Goal: Task Accomplishment & Management: Manage account settings

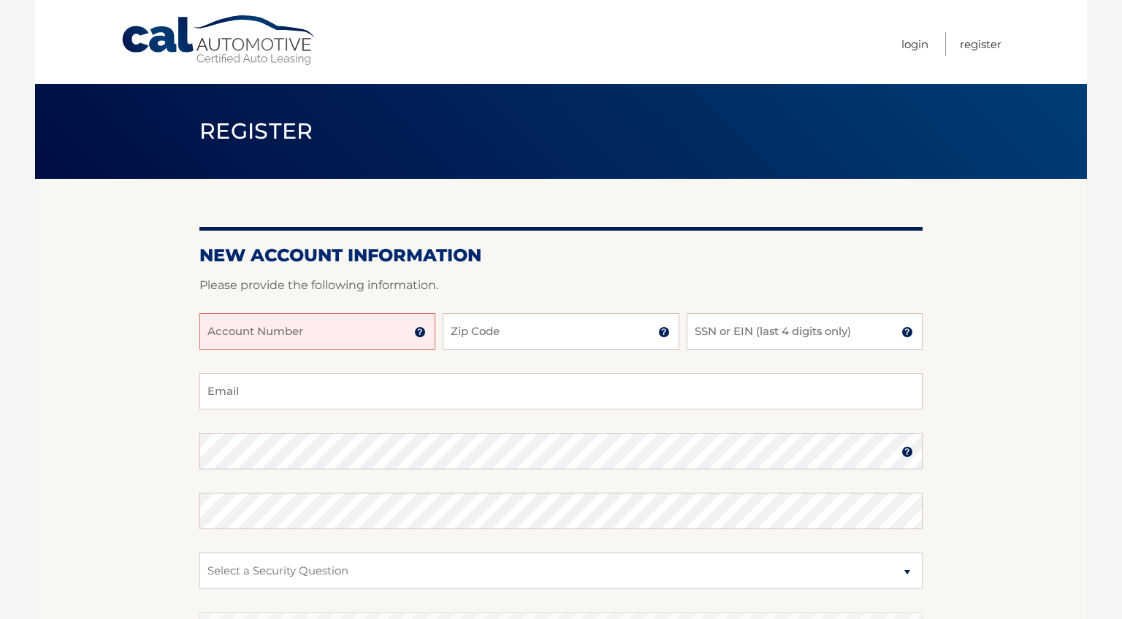
click at [301, 328] on input "Account Number" at bounding box center [317, 331] width 236 height 37
click at [425, 329] on img at bounding box center [420, 332] width 12 height 12
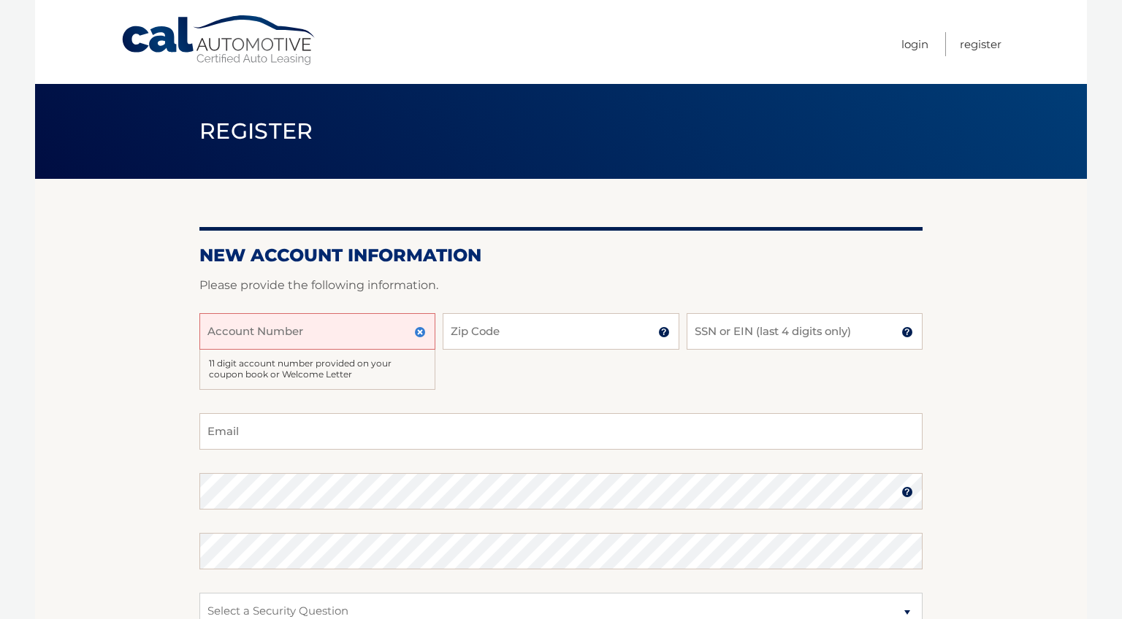
click at [321, 332] on input "Account Number" at bounding box center [317, 331] width 236 height 37
type input "44455997265"
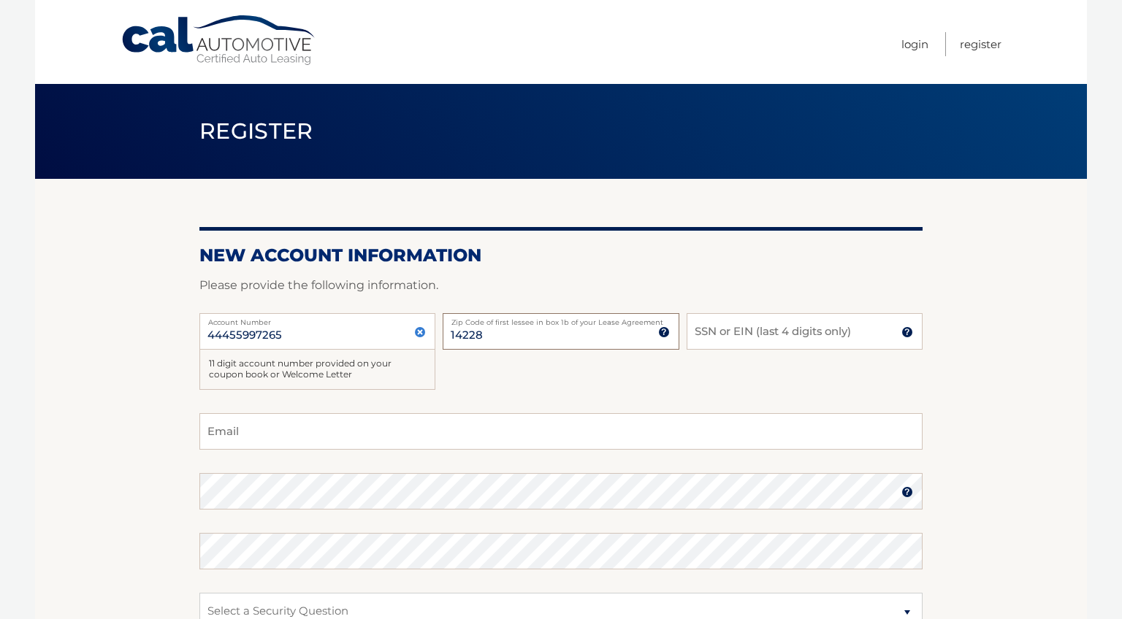
type input "14228"
type input "2839"
click at [276, 446] on input "Email" at bounding box center [560, 431] width 723 height 37
click at [313, 443] on input "Email" at bounding box center [560, 431] width 723 height 37
type input "jasondavidortiz@gmail.com"
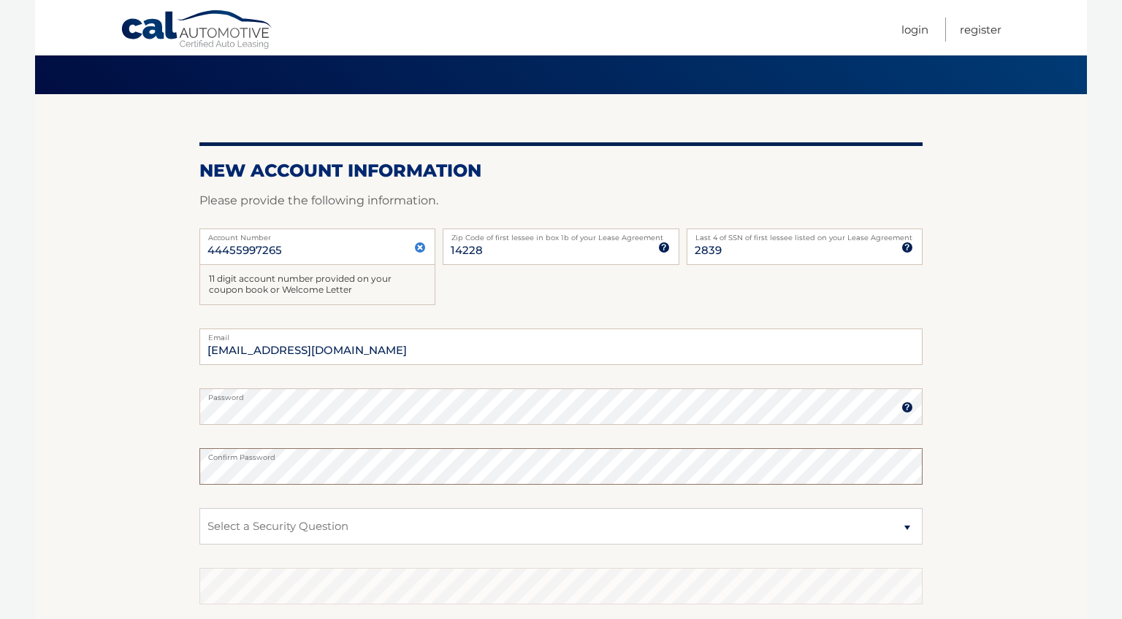
scroll to position [127, 0]
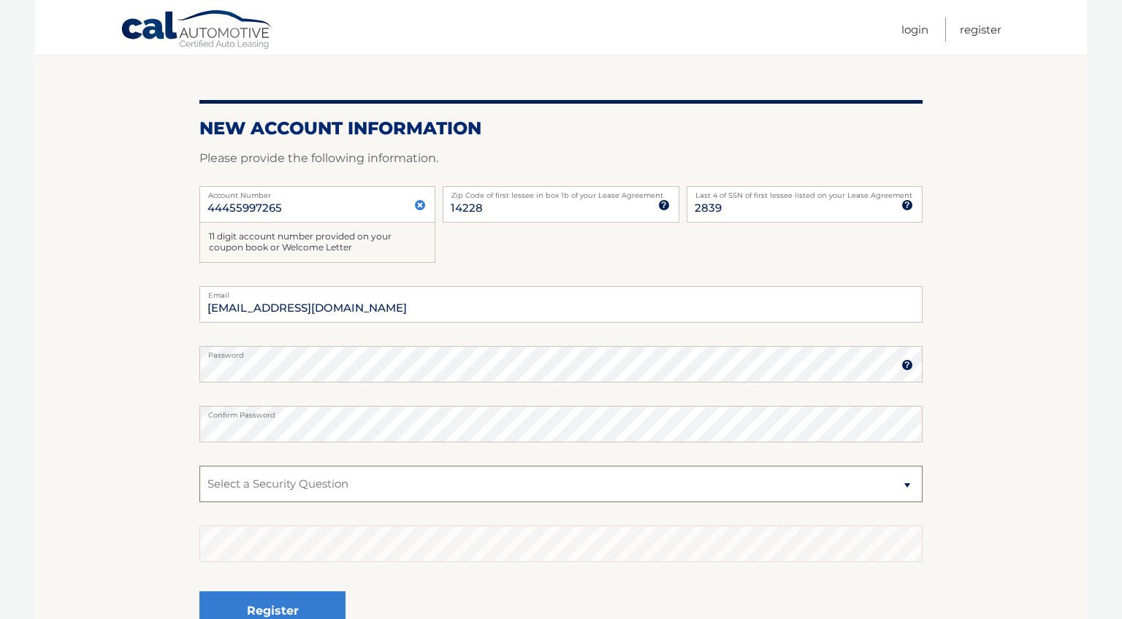
click at [294, 487] on select "Select a Security Question What was the name of your elementary school? What is…" at bounding box center [560, 484] width 723 height 37
select select "2"
click at [199, 466] on select "Select a Security Question What was the name of your elementary school? What is…" at bounding box center [560, 484] width 723 height 37
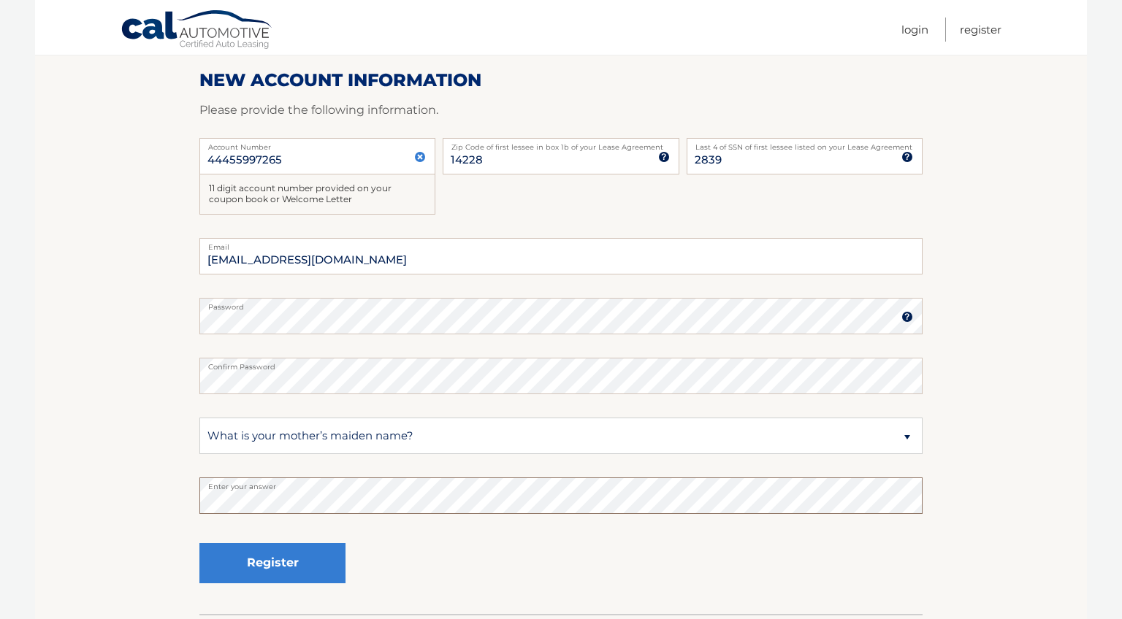
scroll to position [187, 0]
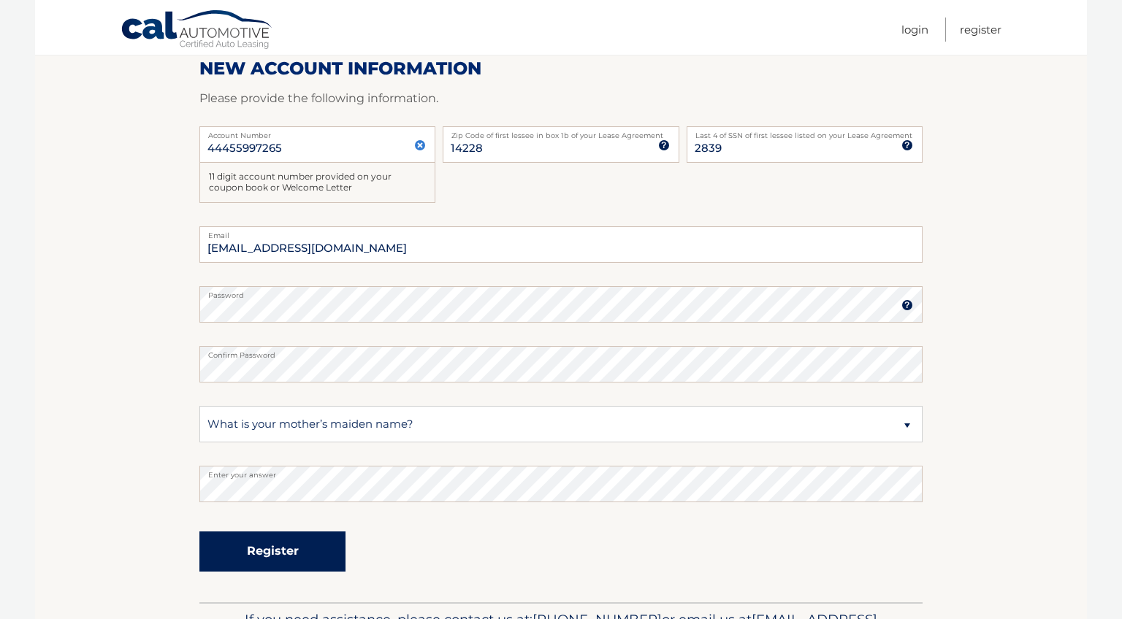
click at [261, 559] on button "Register" at bounding box center [272, 552] width 146 height 40
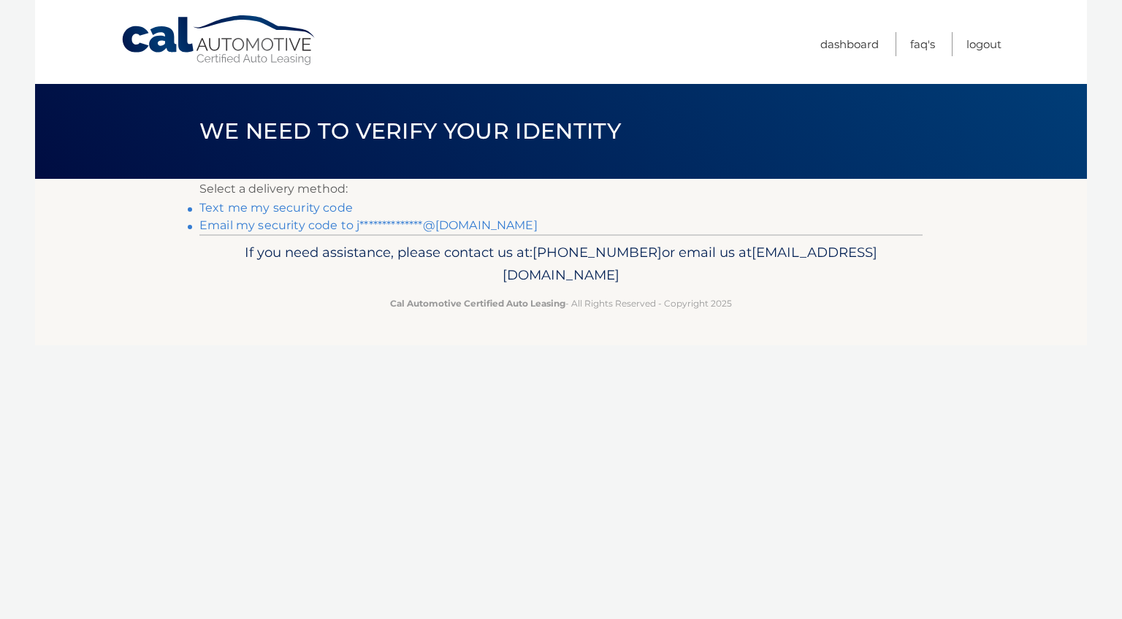
click at [309, 205] on link "Text me my security code" at bounding box center [275, 208] width 153 height 14
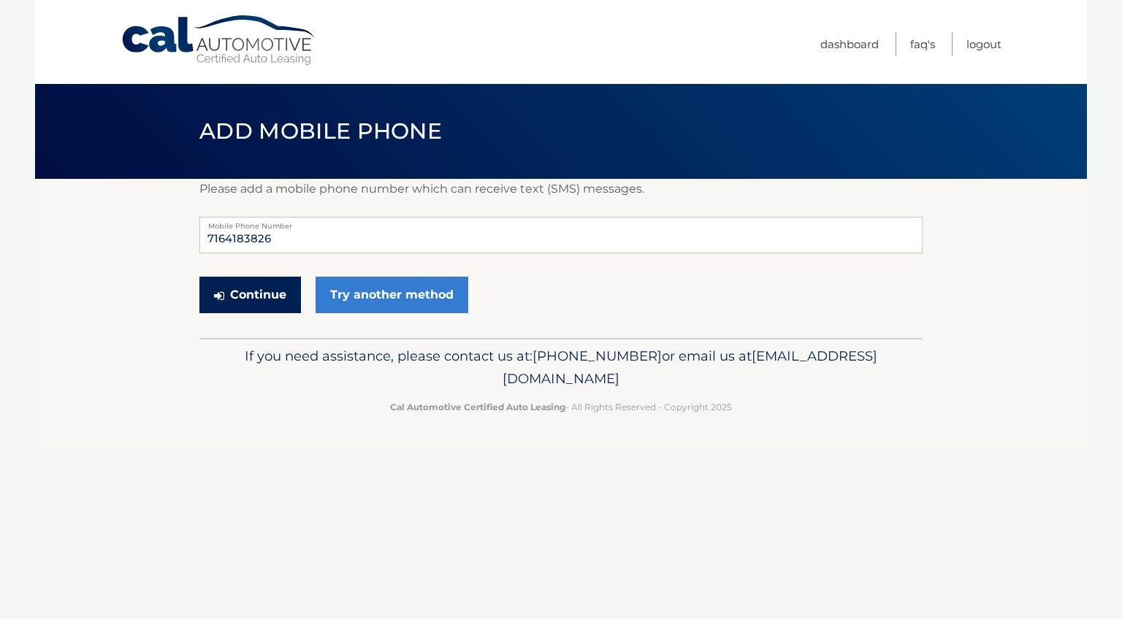
click at [272, 300] on button "Continue" at bounding box center [250, 295] width 102 height 37
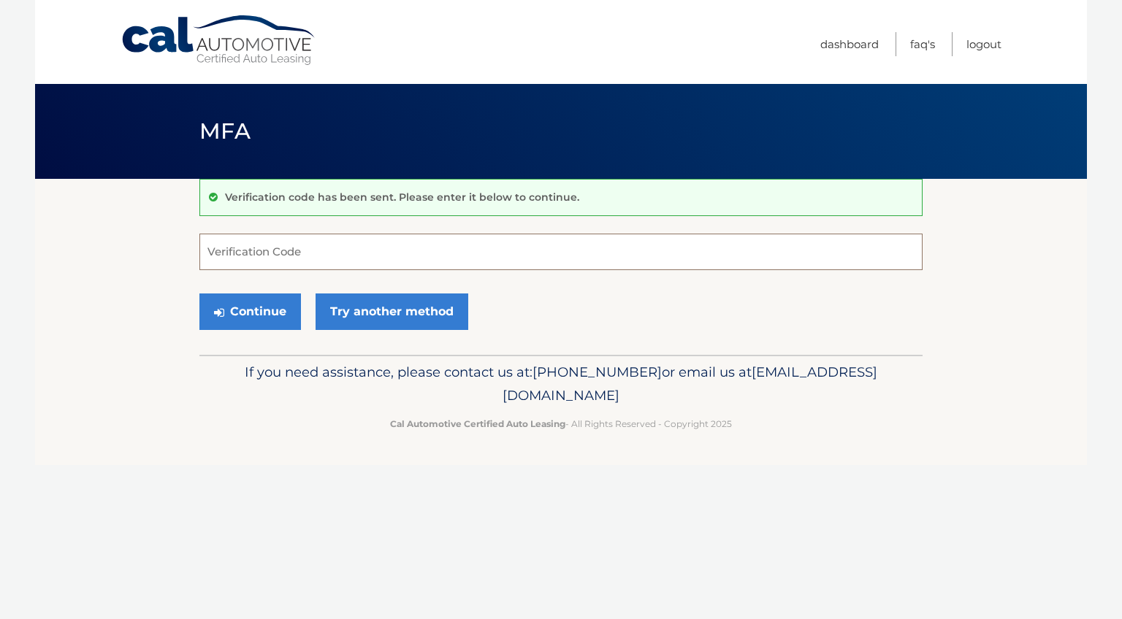
click at [329, 258] on input "Verification Code" at bounding box center [560, 252] width 723 height 37
type input "694347"
click at [261, 310] on button "Continue" at bounding box center [250, 312] width 102 height 37
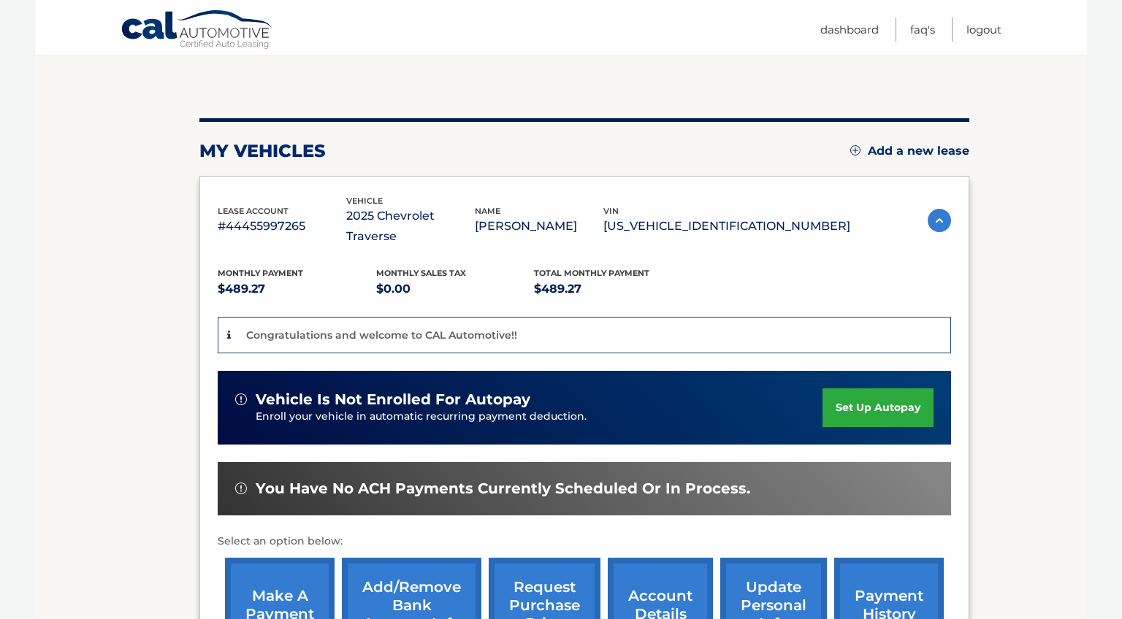
scroll to position [299, 0]
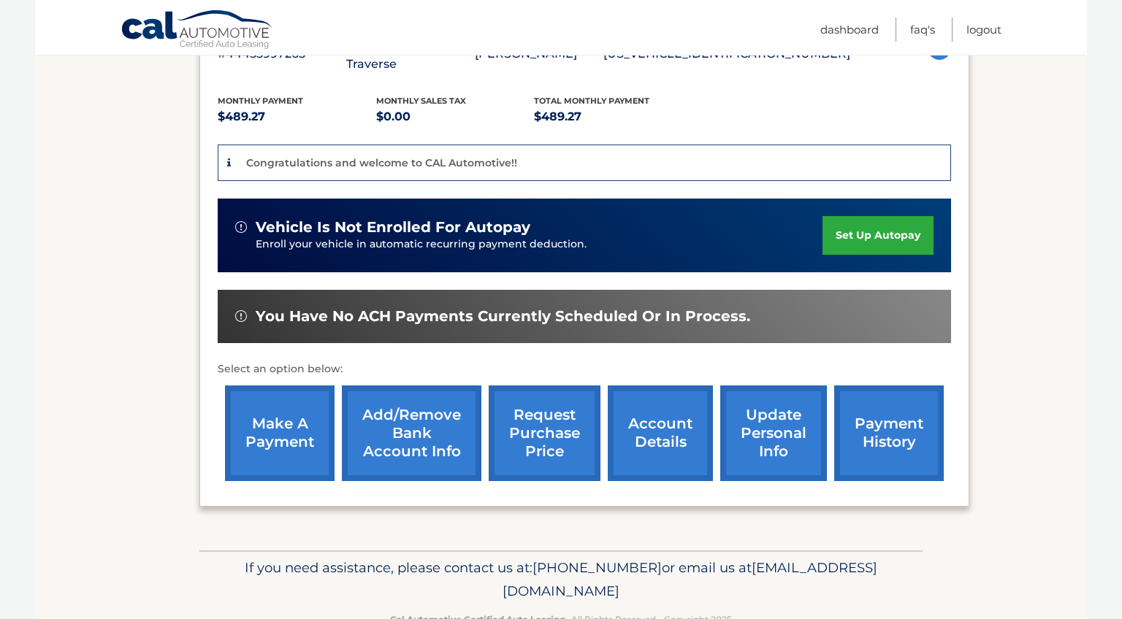
click at [885, 222] on link "set up autopay" at bounding box center [877, 235] width 111 height 39
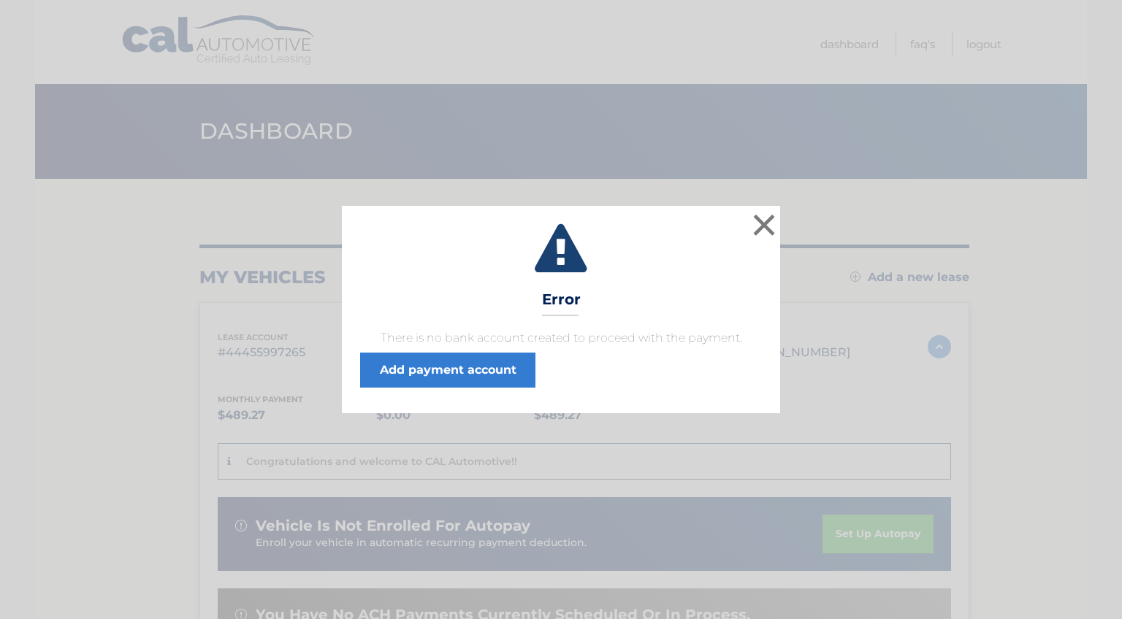
click at [475, 352] on span "There is no bank account created to proceed with the payment. Add payment accou…" at bounding box center [561, 358] width 402 height 58
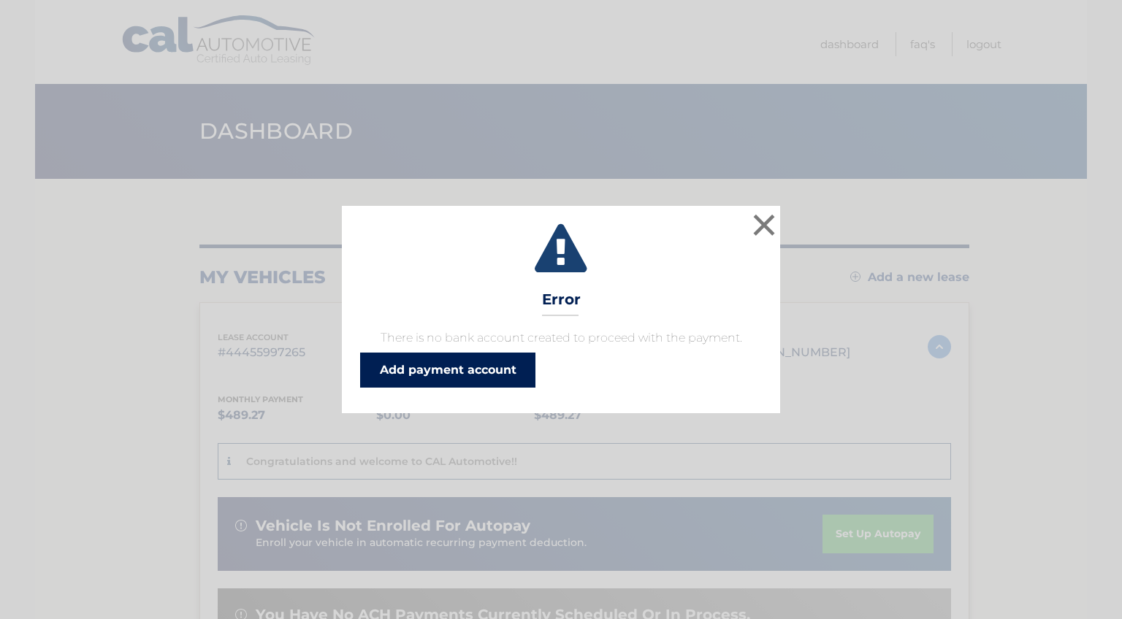
click at [470, 376] on link "Add payment account" at bounding box center [447, 370] width 175 height 35
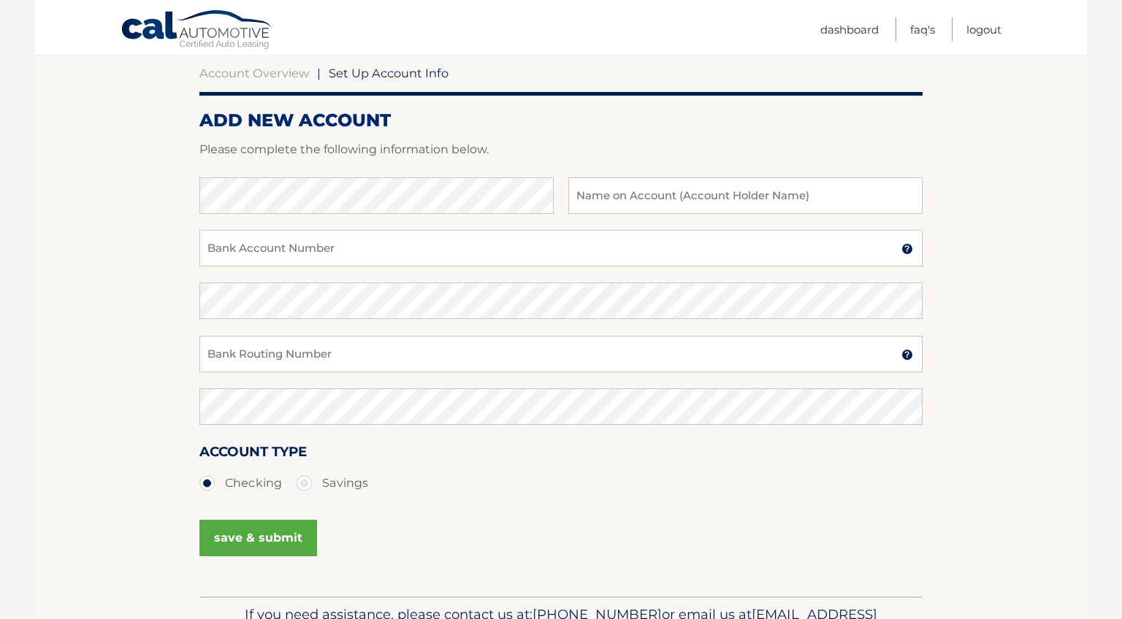
scroll to position [223, 0]
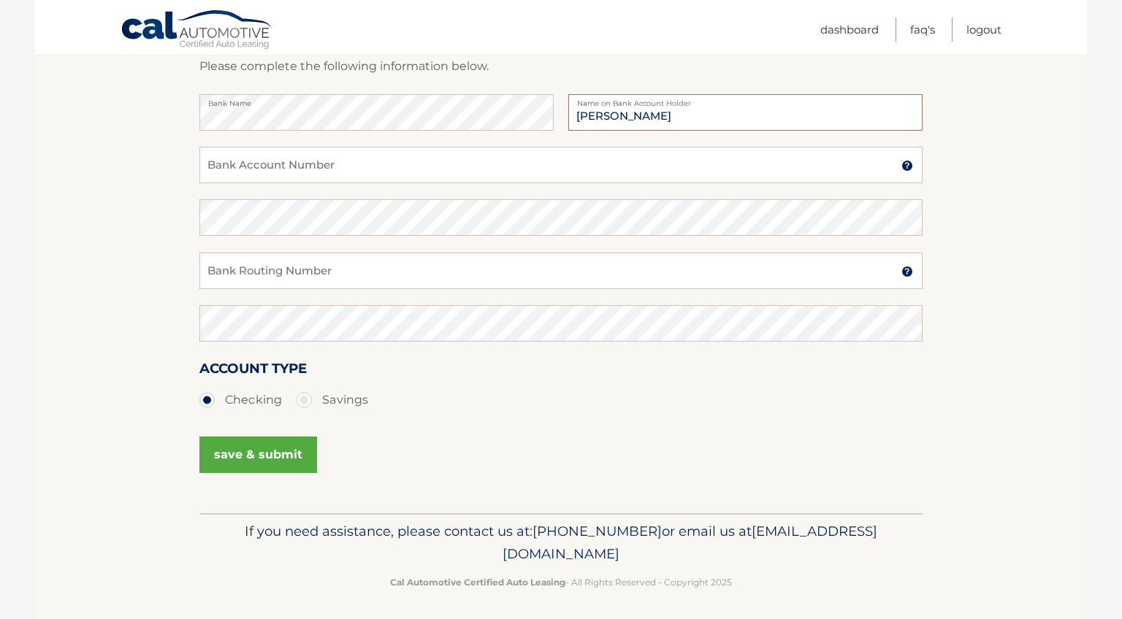
type input "[PERSON_NAME]"
click at [207, 156] on input "Bank Account Number" at bounding box center [560, 165] width 723 height 37
type input "222371054"
click at [246, 258] on input "Bank Routing Number" at bounding box center [560, 271] width 723 height 37
type input "6940008302"
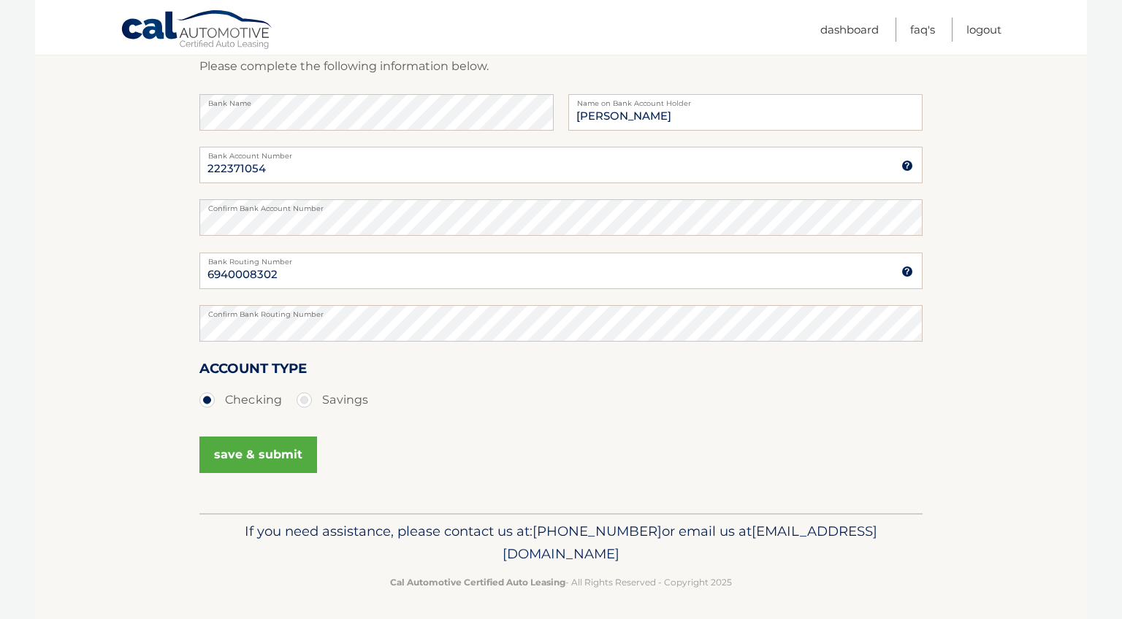
click at [238, 458] on button "save & submit" at bounding box center [258, 455] width 118 height 37
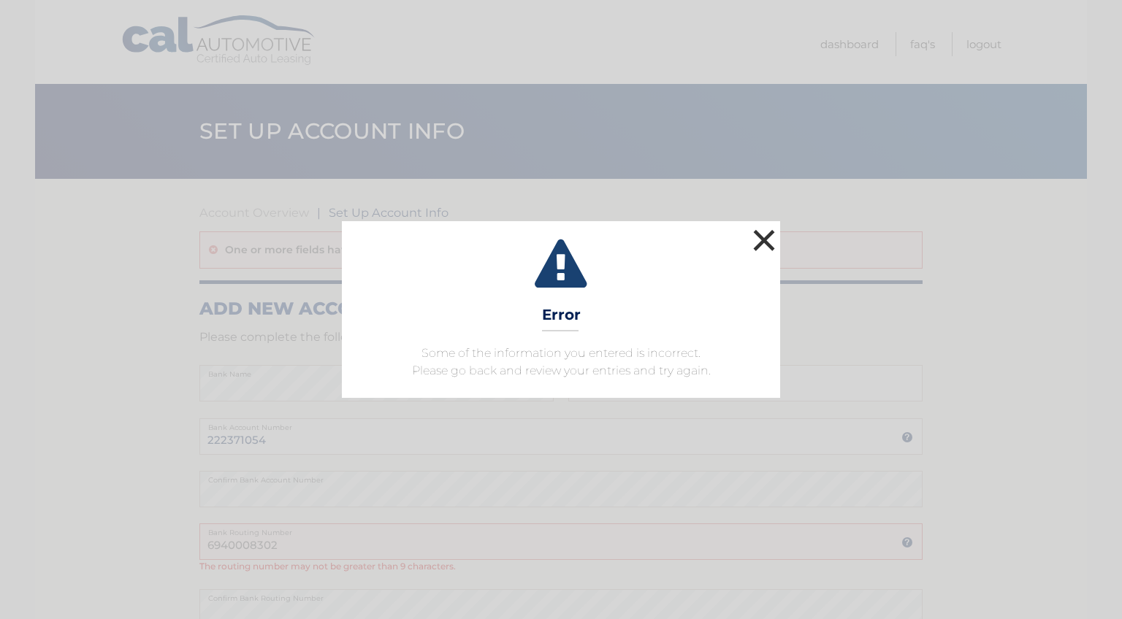
click at [760, 243] on button "×" at bounding box center [763, 240] width 29 height 29
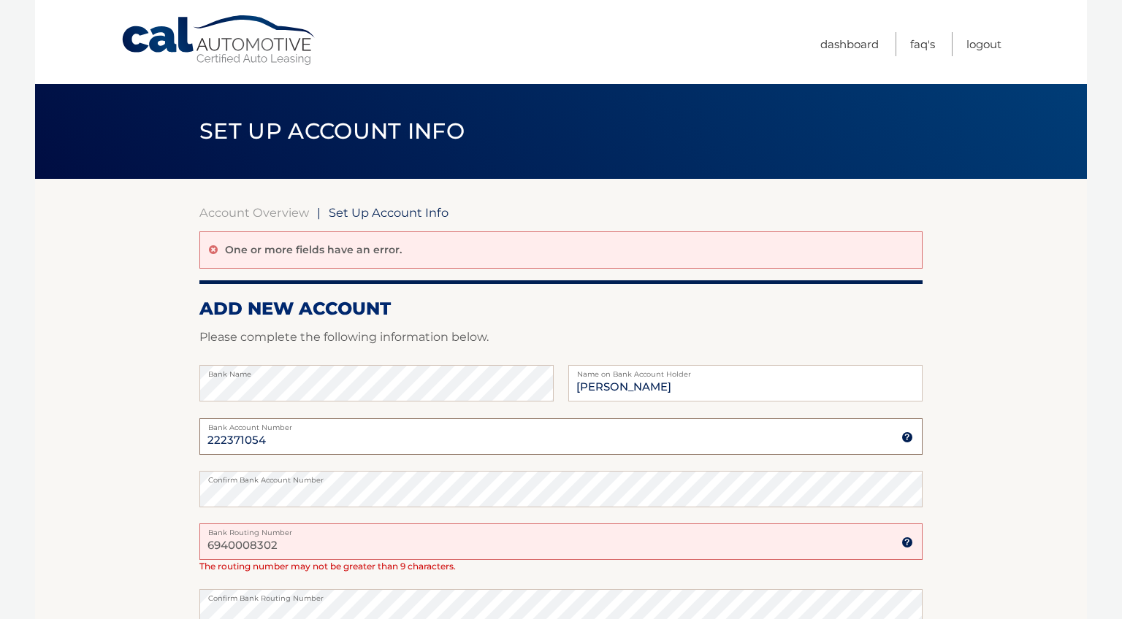
click at [245, 437] on input "222371054" at bounding box center [560, 436] width 723 height 37
click at [906, 433] on img at bounding box center [907, 438] width 12 height 12
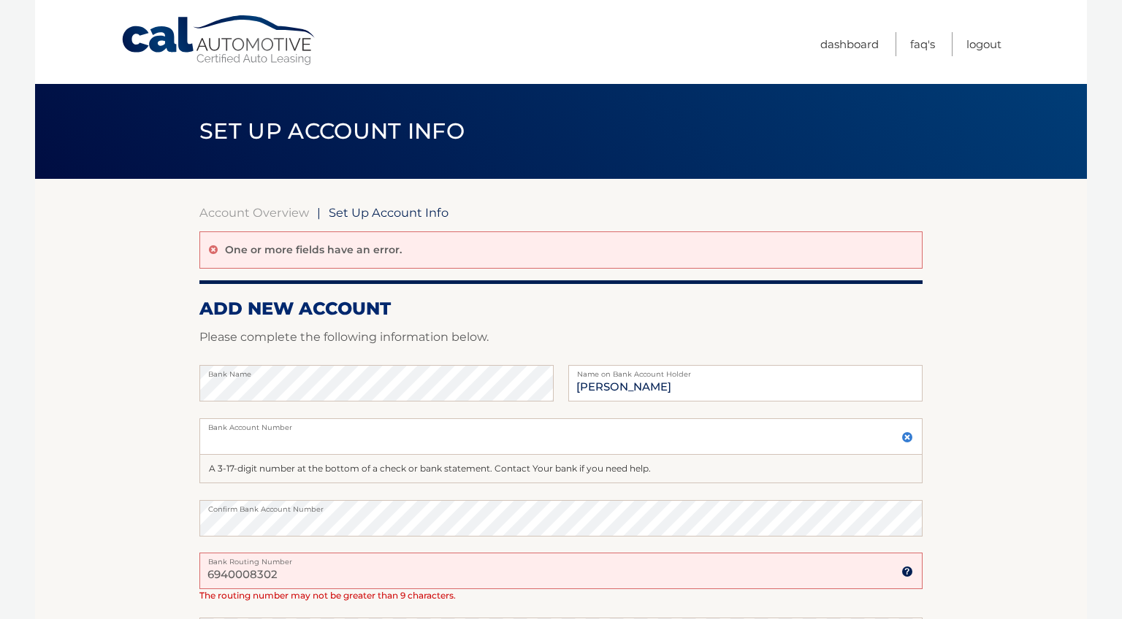
click at [906, 433] on img at bounding box center [907, 438] width 12 height 12
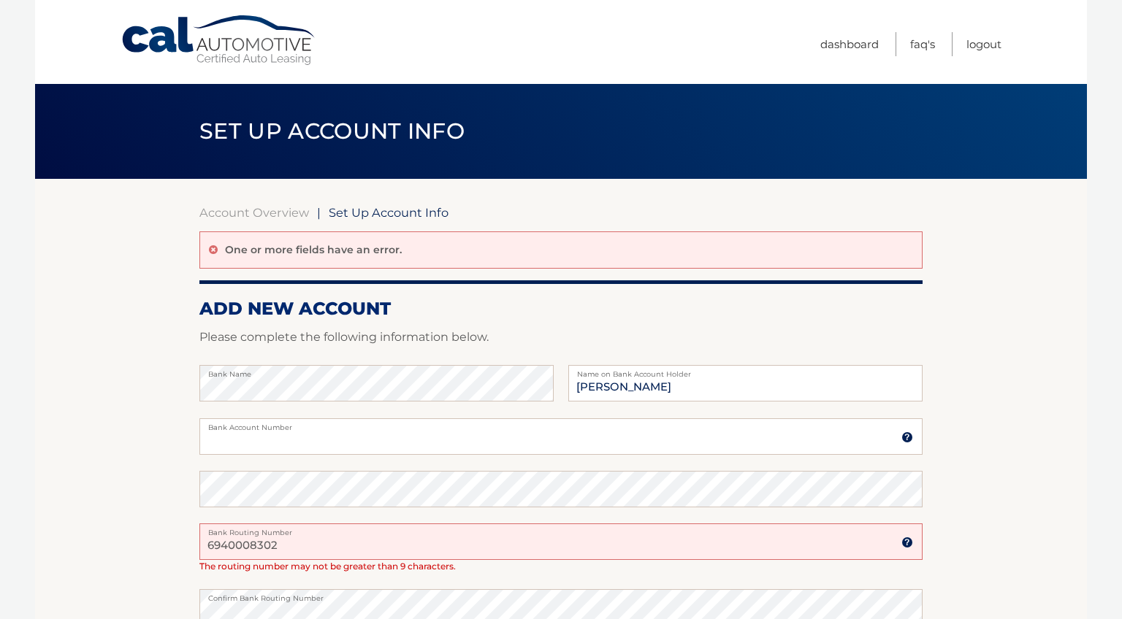
click at [267, 535] on label "Bank Routing Number" at bounding box center [560, 530] width 723 height 12
click at [267, 535] on input "6940008302" at bounding box center [560, 542] width 723 height 37
click at [267, 535] on label "Bank Routing Number" at bounding box center [560, 530] width 723 height 12
click at [267, 535] on input "6940008302" at bounding box center [560, 542] width 723 height 37
click at [716, 548] on input "6940008302" at bounding box center [560, 542] width 723 height 37
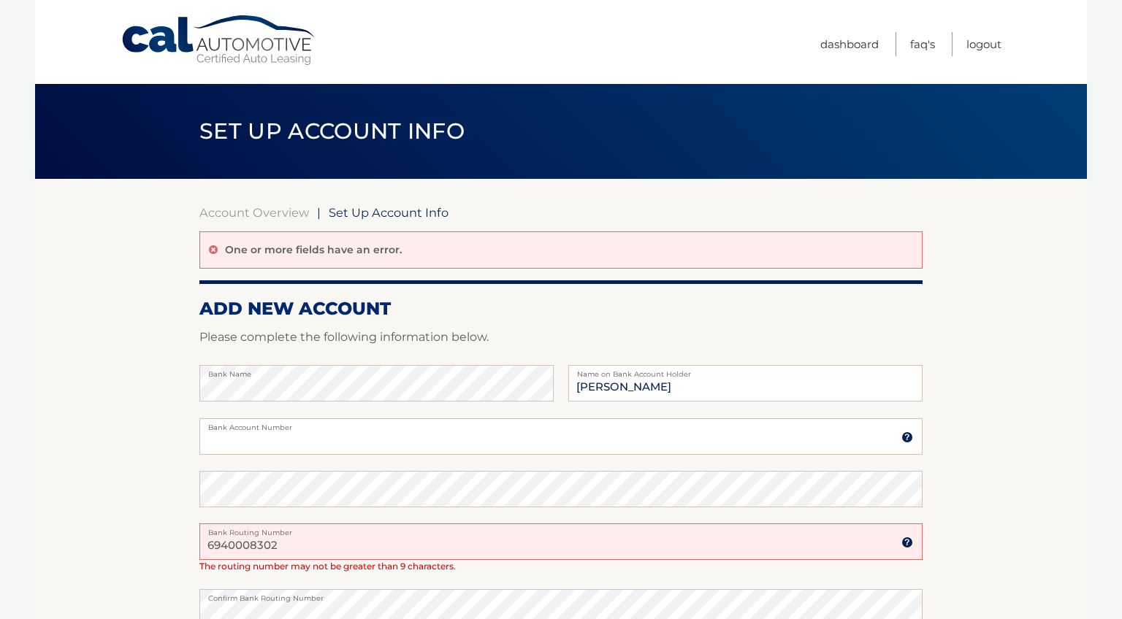
click at [716, 548] on input "6940008302" at bounding box center [560, 542] width 723 height 37
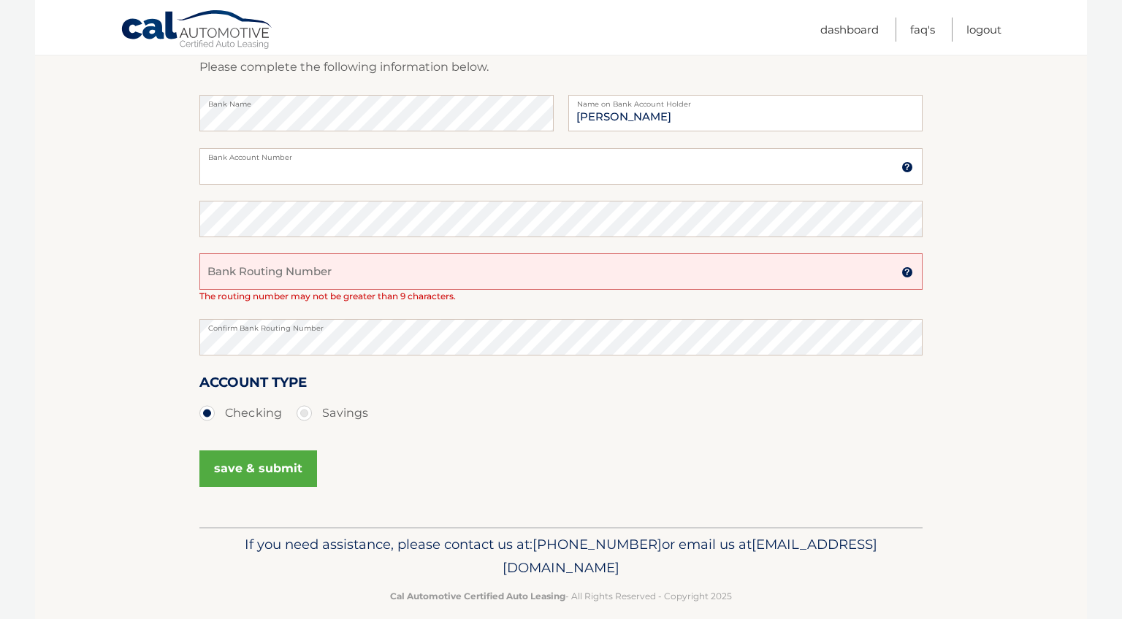
scroll to position [288, 0]
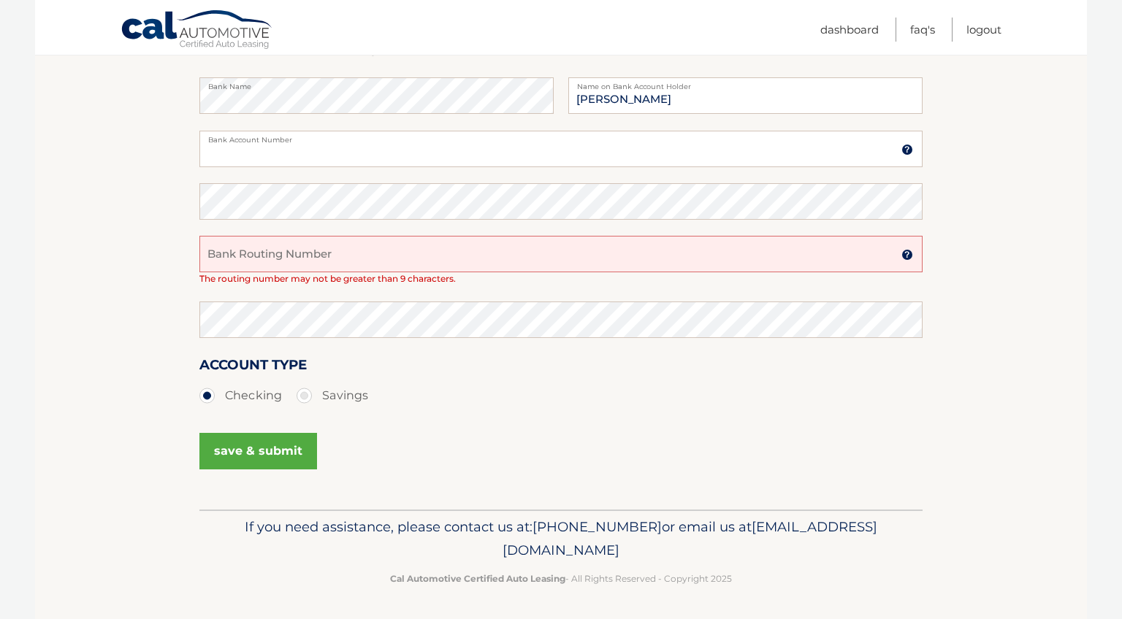
click at [347, 141] on label "Bank Account Number" at bounding box center [560, 137] width 723 height 12
click at [347, 141] on input "Bank Account Number" at bounding box center [560, 149] width 723 height 37
type input "6940008302"
type input "694000"
click at [262, 258] on input "694000" at bounding box center [560, 254] width 723 height 37
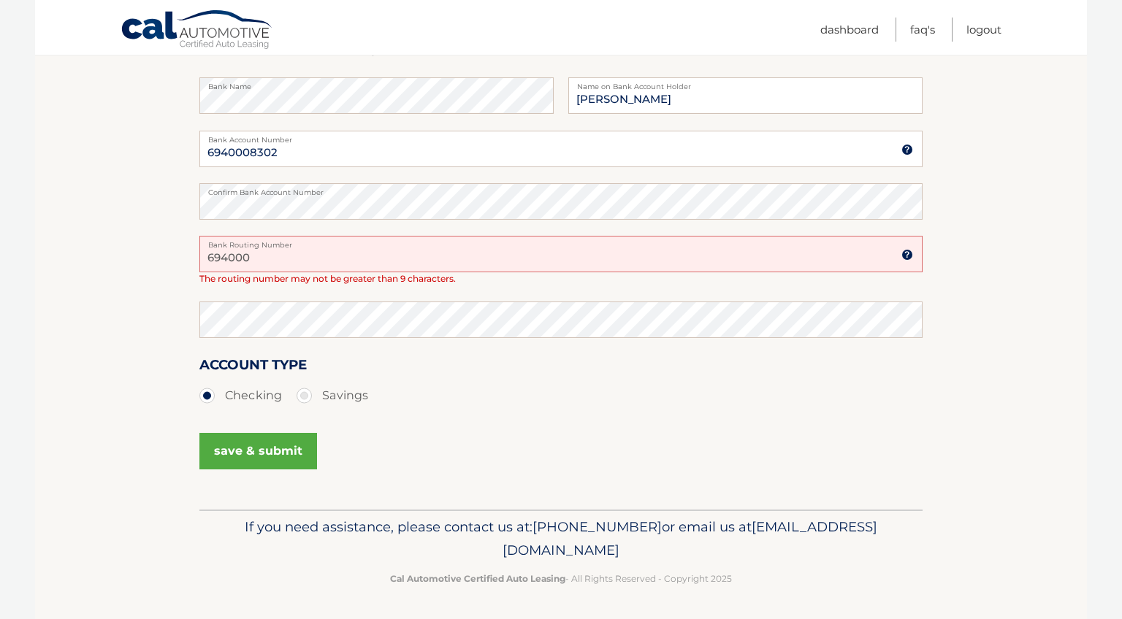
click at [262, 258] on input "694000" at bounding box center [560, 254] width 723 height 37
type input "222371054"
click at [275, 451] on button "save & submit" at bounding box center [258, 451] width 118 height 37
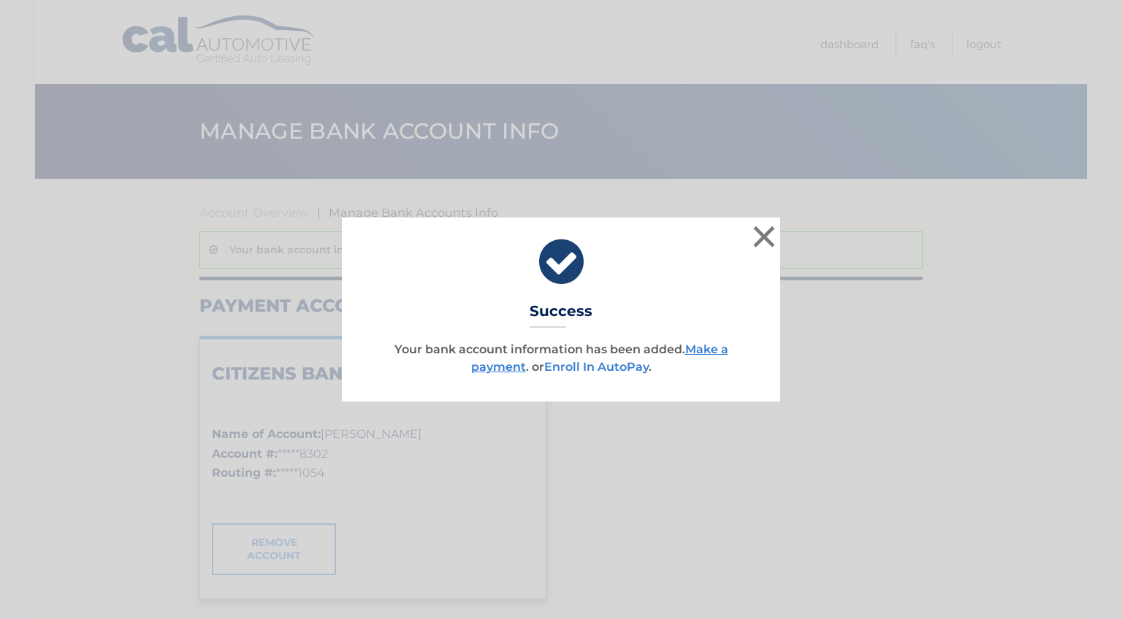
click at [587, 374] on link "Enroll In AutoPay" at bounding box center [596, 367] width 104 height 14
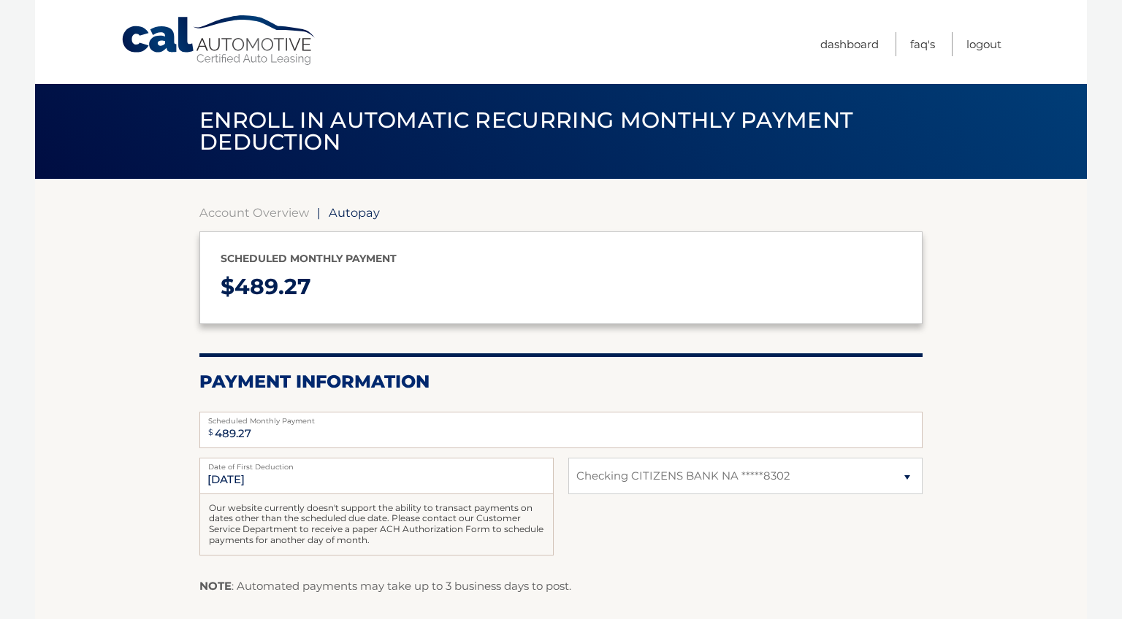
select select "MGIzOTRhMGEtNjc2Mi00ZjUyLWFhYWUtNzA3NDk3MDkyMTIy"
click at [272, 470] on label "Date of First Deduction" at bounding box center [376, 464] width 354 height 12
click at [272, 470] on input "9/16/2025" at bounding box center [376, 476] width 354 height 37
click at [272, 470] on label "Date of First Deduction" at bounding box center [376, 464] width 354 height 12
click at [272, 470] on input "9/16/2025" at bounding box center [376, 476] width 354 height 37
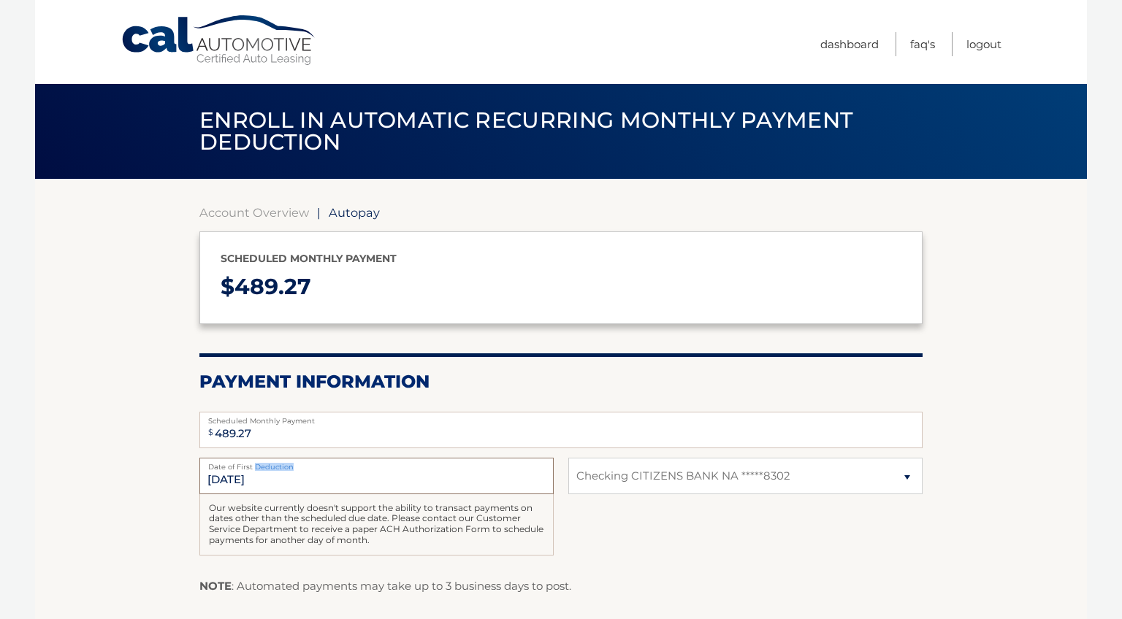
click at [307, 484] on input "9/16/2025" at bounding box center [376, 476] width 354 height 37
click at [94, 462] on section "Account Overview | Autopay Scheduled monthly payment $ 489.27 Payment Informati…" at bounding box center [561, 454] width 1052 height 550
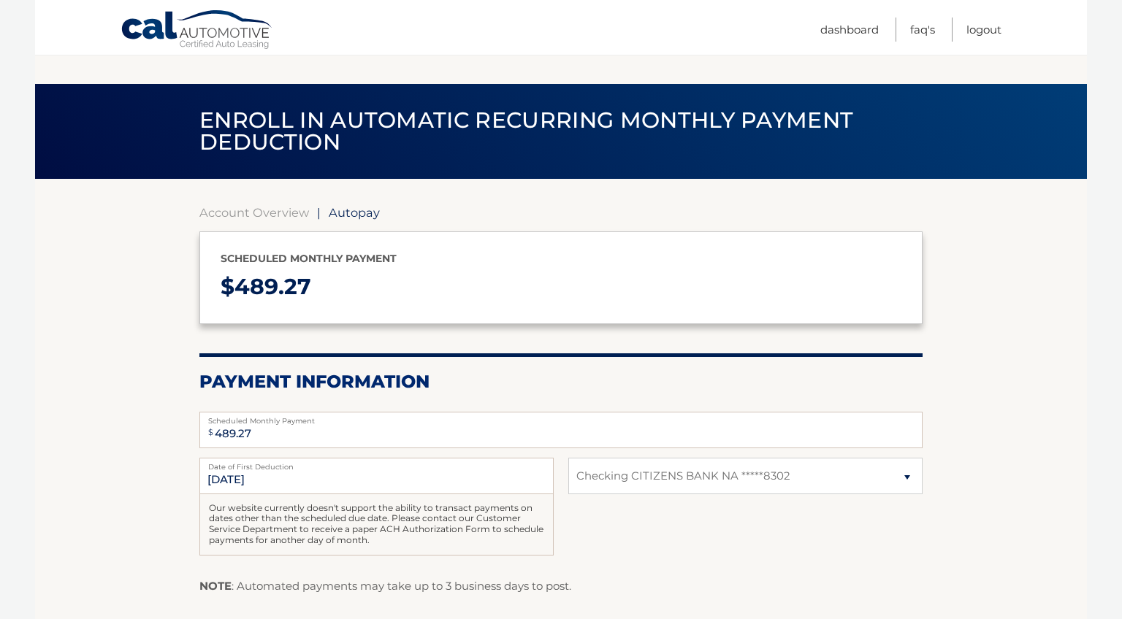
scroll to position [142, 0]
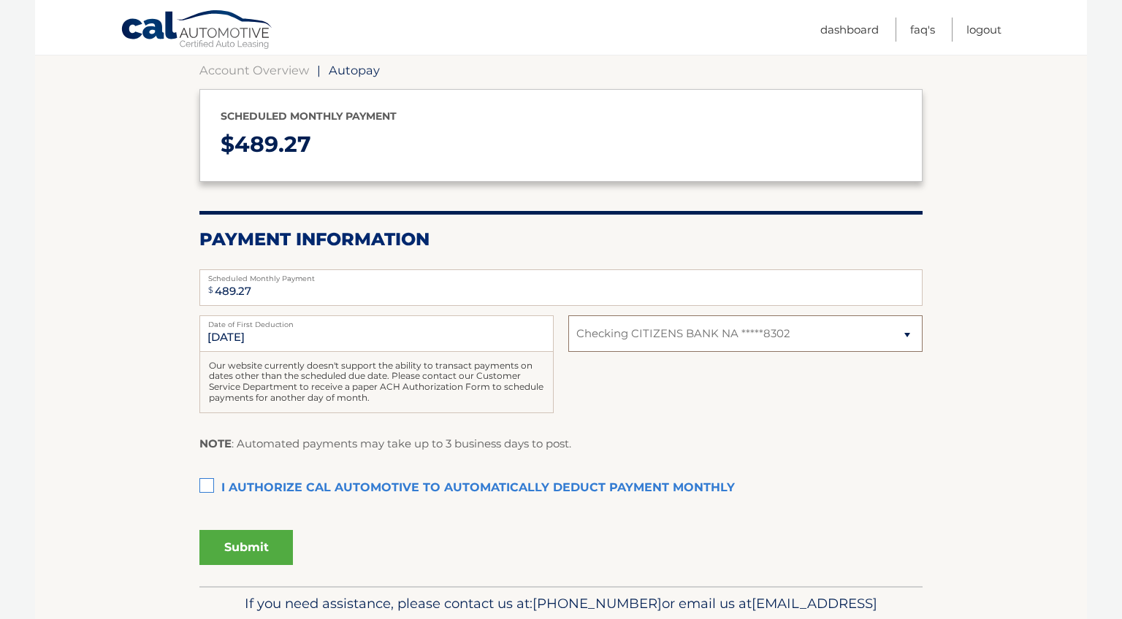
click at [659, 333] on select "Select Bank Account Checking CITIZENS BANK NA *****8302" at bounding box center [745, 333] width 354 height 37
click at [568, 315] on select "Select Bank Account Checking CITIZENS BANK NA *****8302" at bounding box center [745, 333] width 354 height 37
click at [210, 484] on label "I authorize cal automotive to automatically deduct payment monthly This checkbo…" at bounding box center [560, 488] width 723 height 29
click at [0, 0] on input "I authorize cal automotive to automatically deduct payment monthly This checkbo…" at bounding box center [0, 0] width 0 height 0
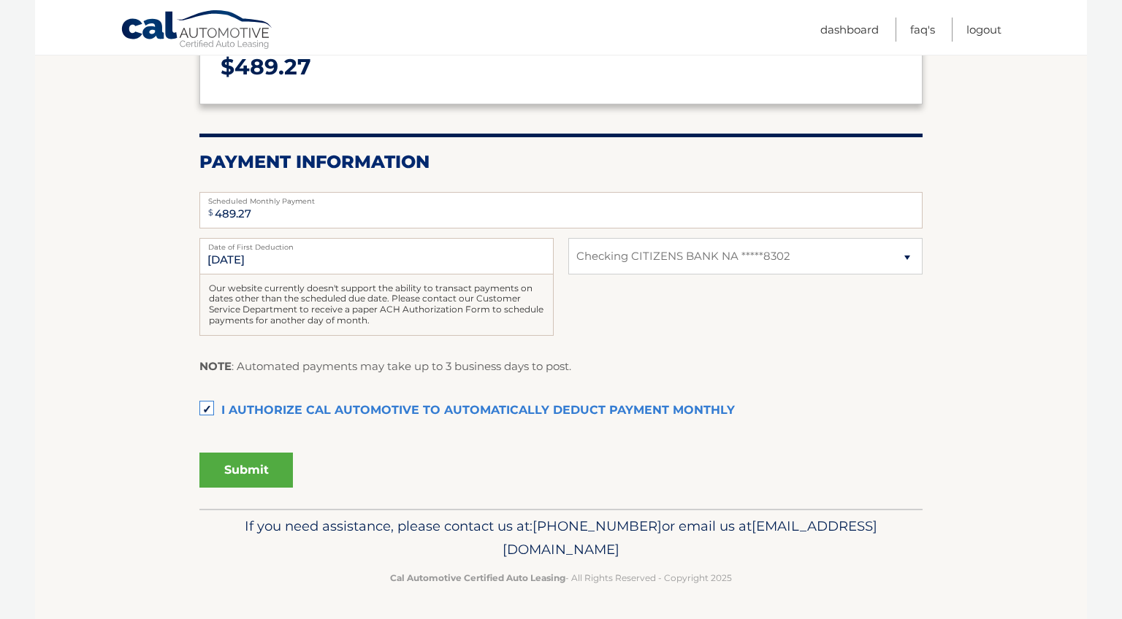
click at [242, 477] on button "Submit" at bounding box center [245, 470] width 93 height 35
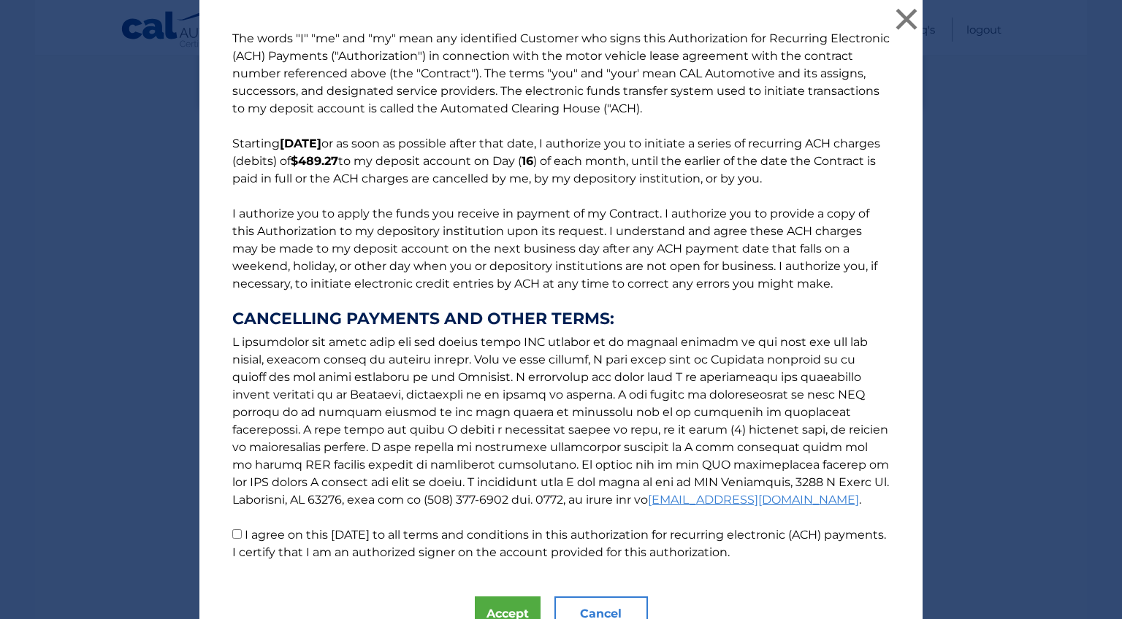
click at [235, 533] on input "I agree on this 09/01/2025 to all terms and conditions in this authorization fo…" at bounding box center [236, 533] width 9 height 9
checkbox input "true"
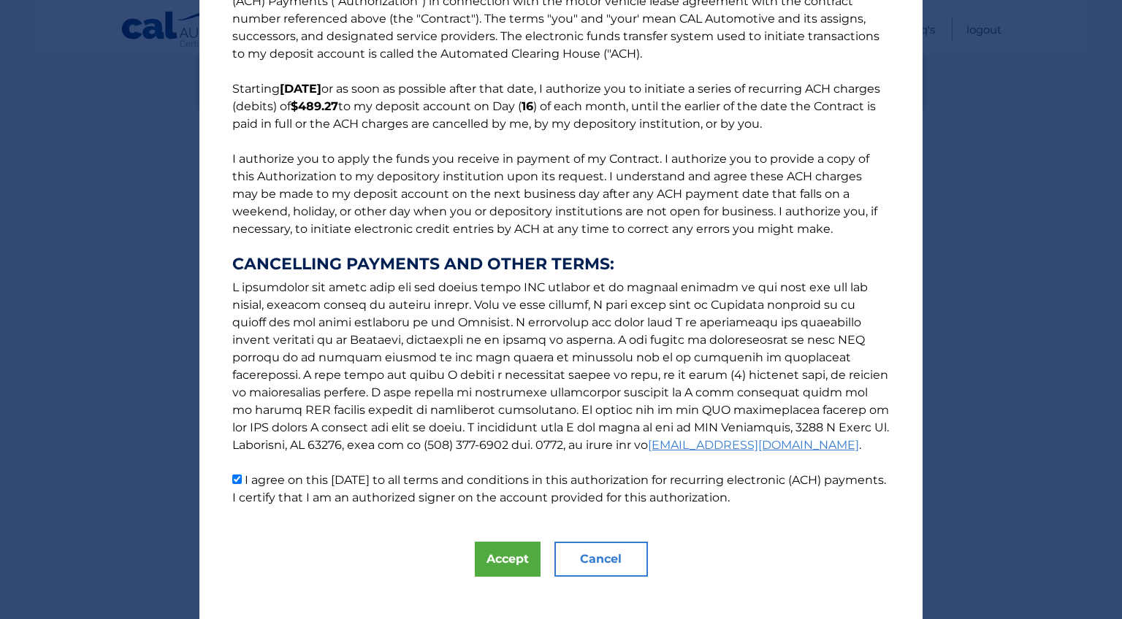
scroll to position [70, 0]
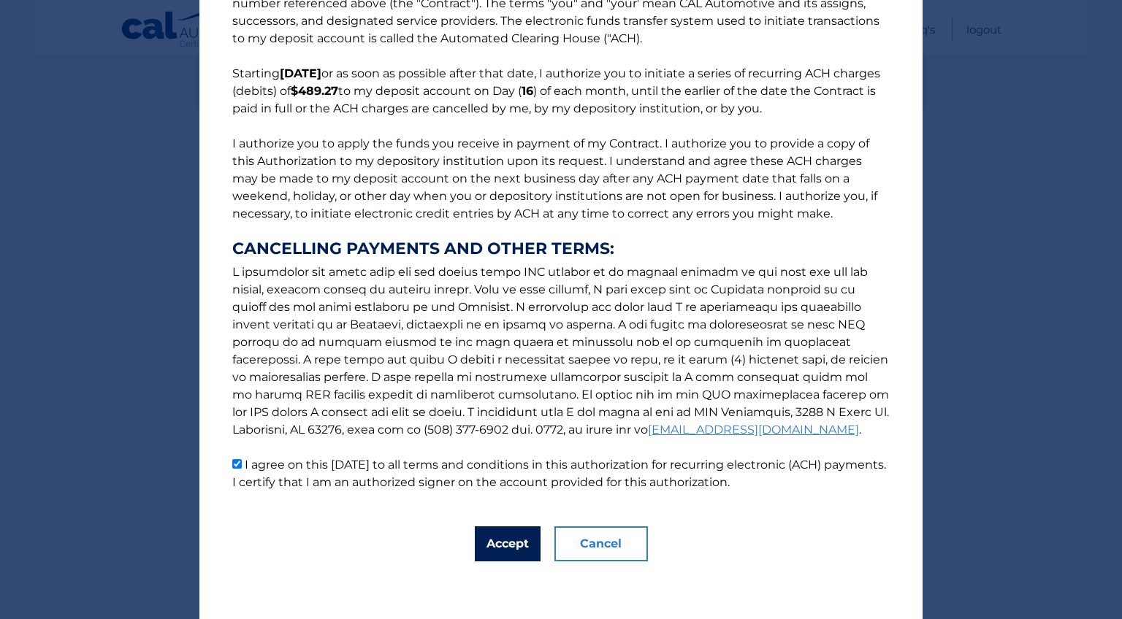
click at [519, 542] on button "Accept" at bounding box center [508, 544] width 66 height 35
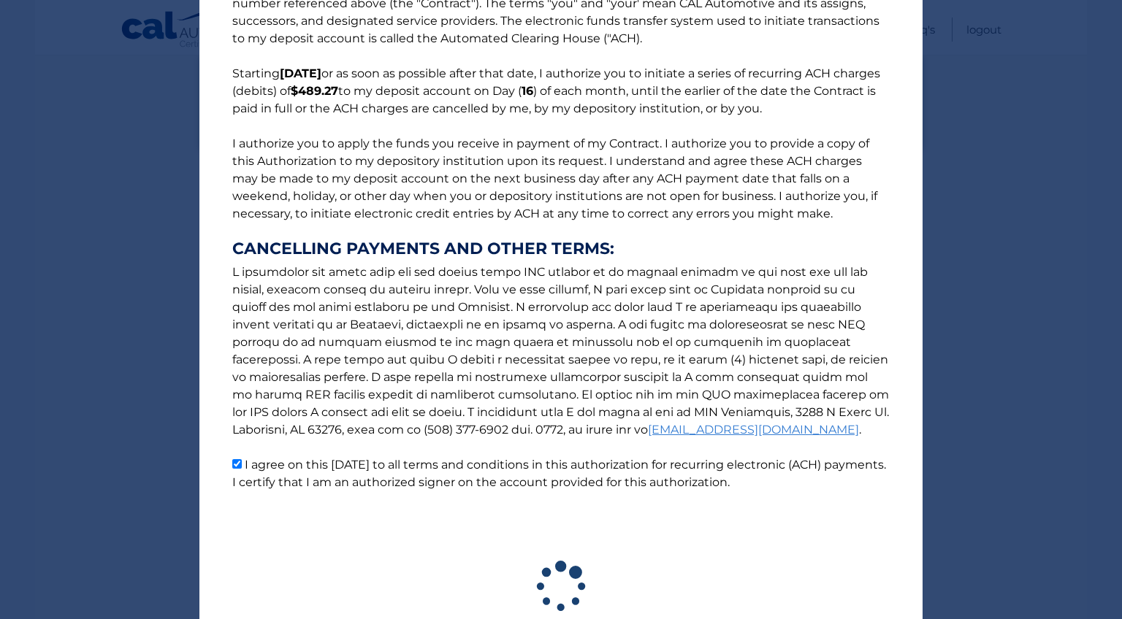
scroll to position [179, 0]
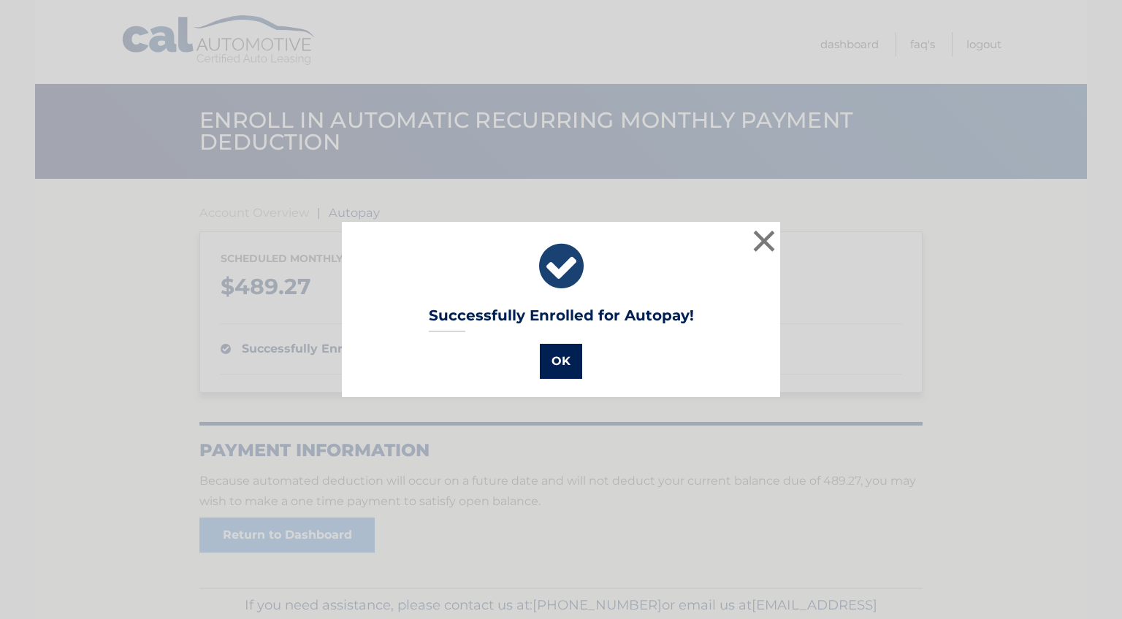
click at [568, 359] on button "OK" at bounding box center [561, 361] width 42 height 35
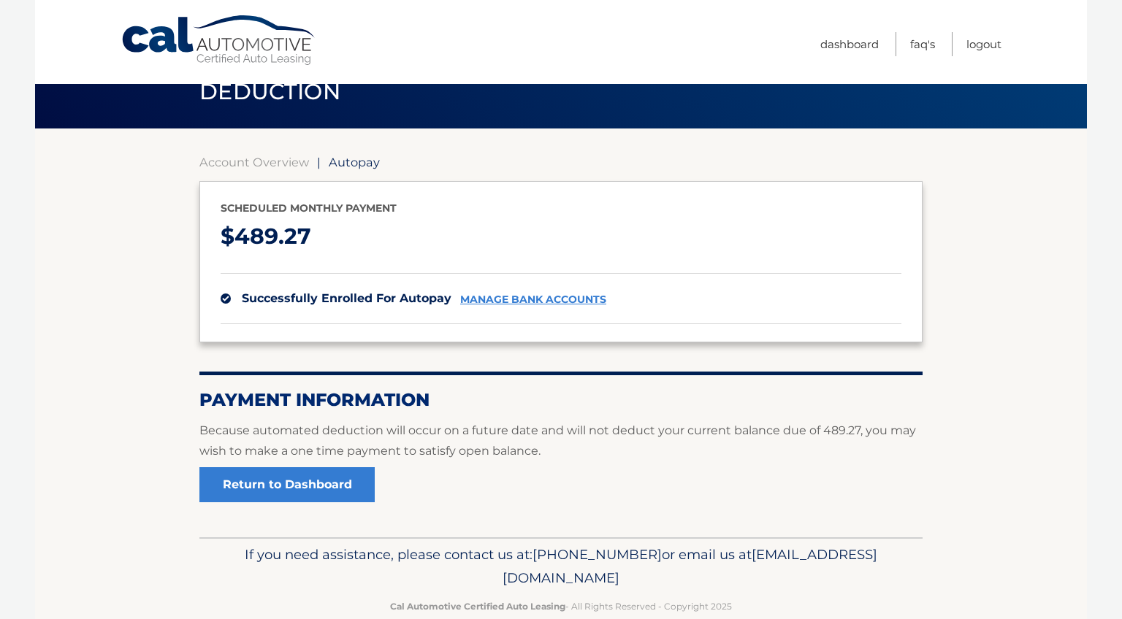
scroll to position [80, 0]
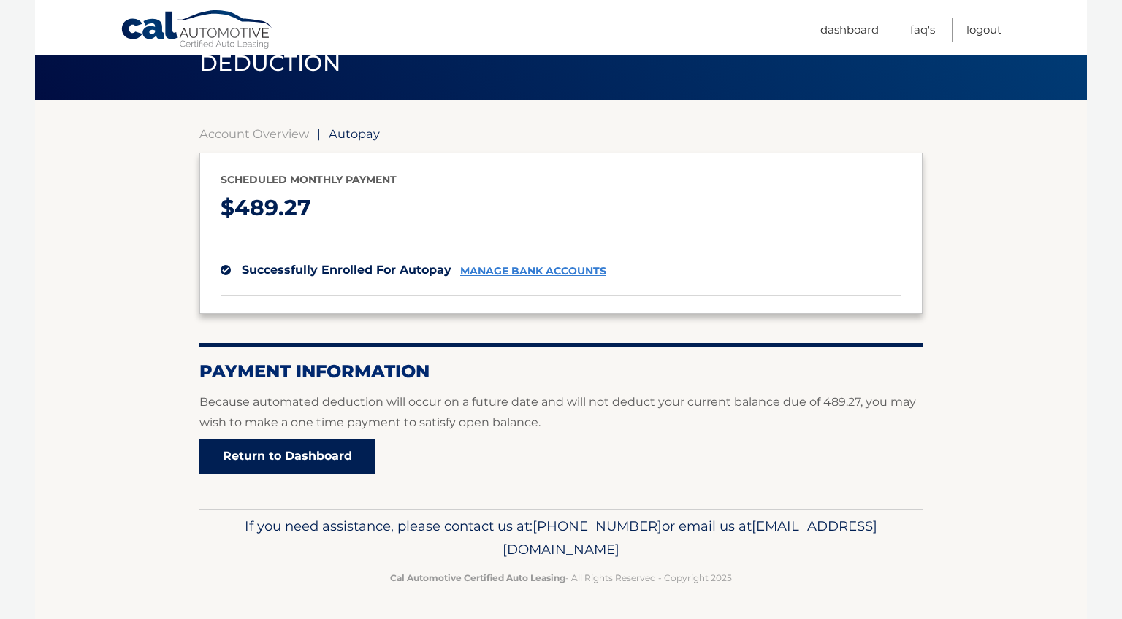
click at [276, 462] on link "Return to Dashboard" at bounding box center [286, 456] width 175 height 35
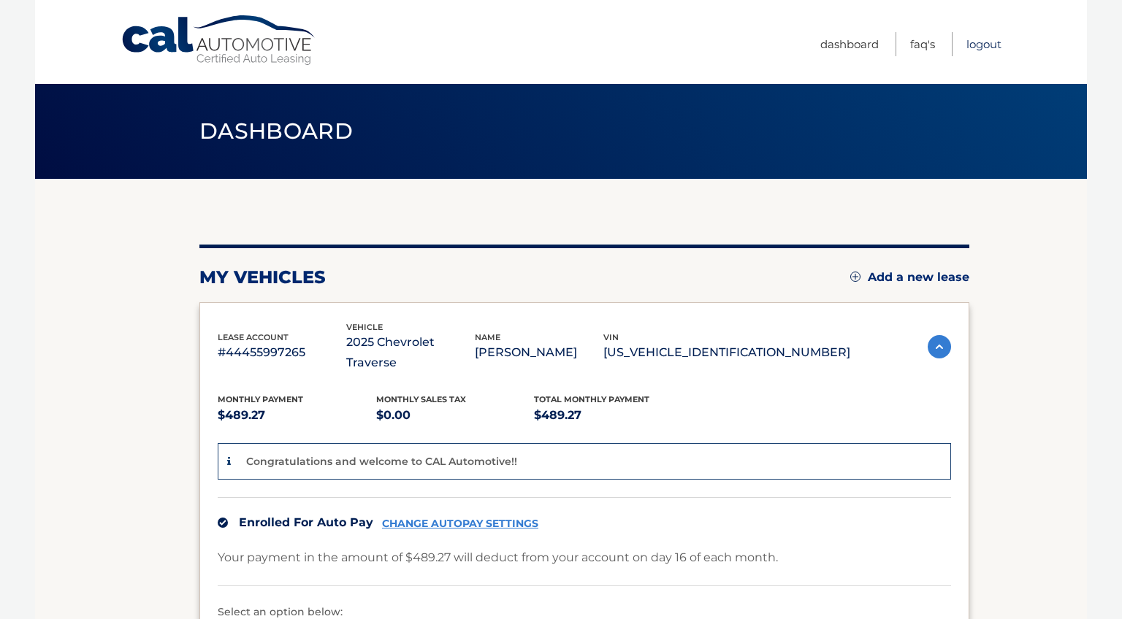
click at [982, 50] on link "Logout" at bounding box center [983, 44] width 35 height 24
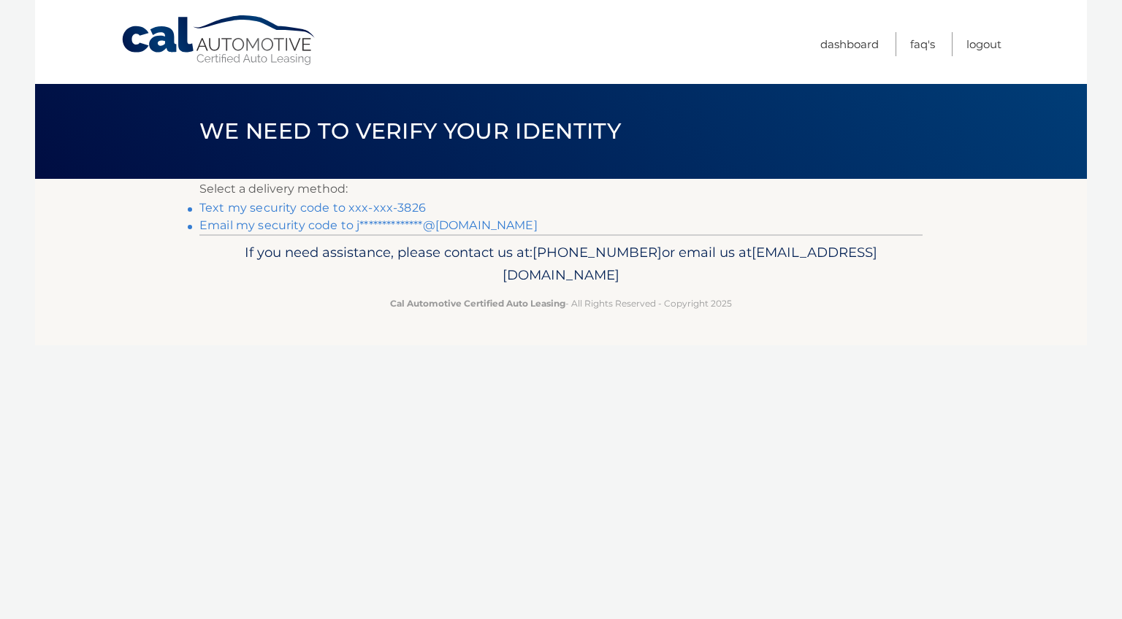
click at [352, 211] on link "Text my security code to xxx-xxx-3826" at bounding box center [312, 208] width 226 height 14
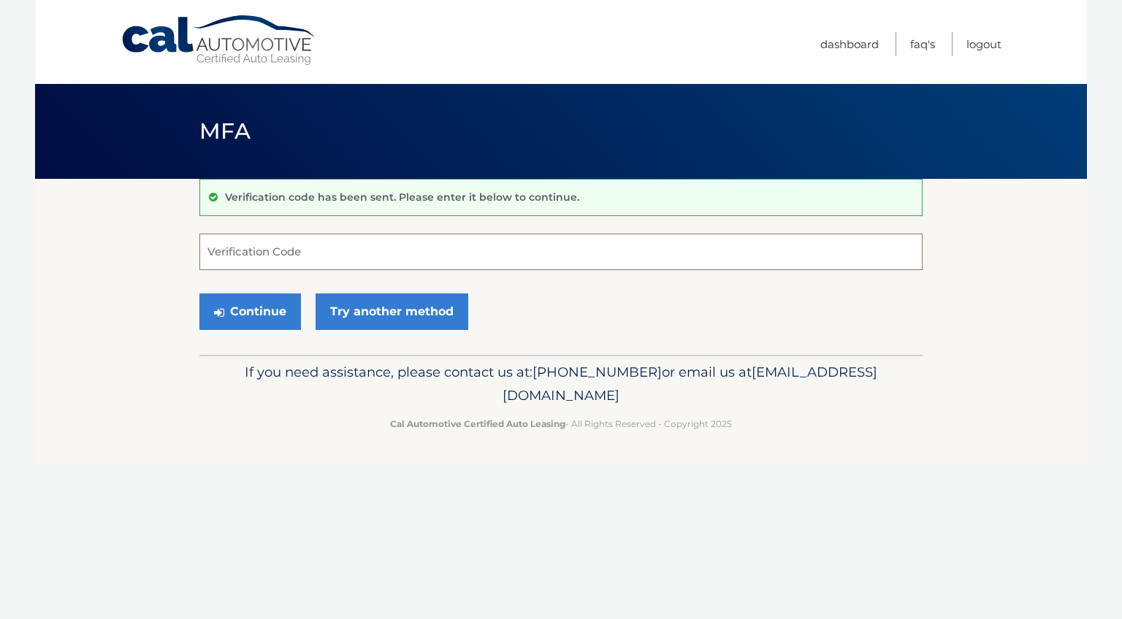
click at [428, 263] on input "Verification Code" at bounding box center [560, 252] width 723 height 37
type input "907701"
click at [270, 310] on button "Continue" at bounding box center [250, 312] width 102 height 37
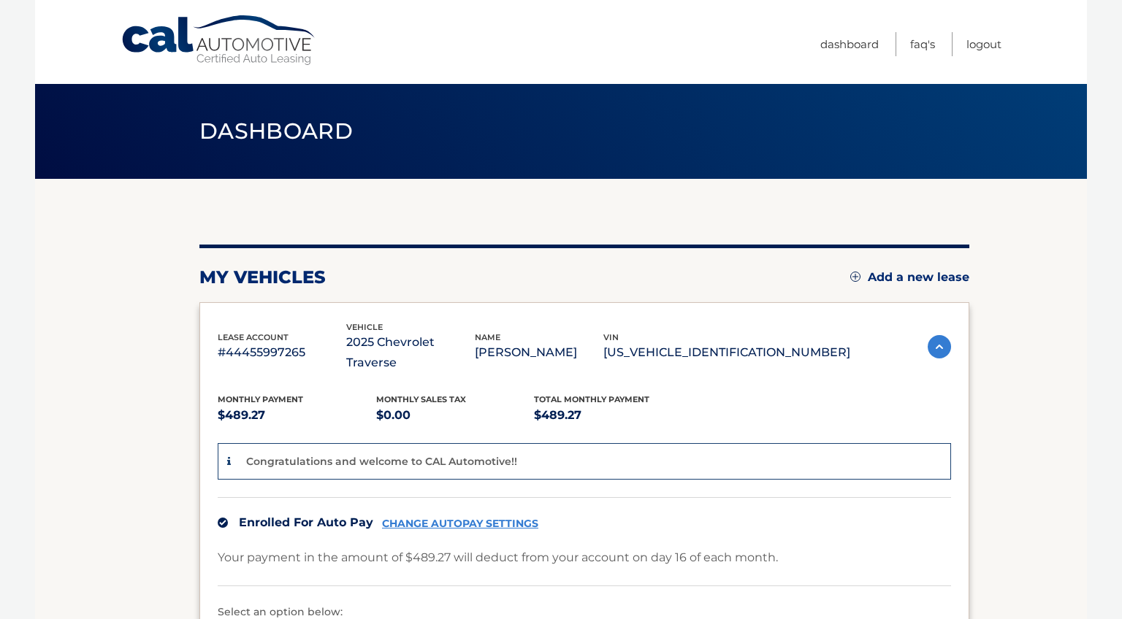
scroll to position [92, 0]
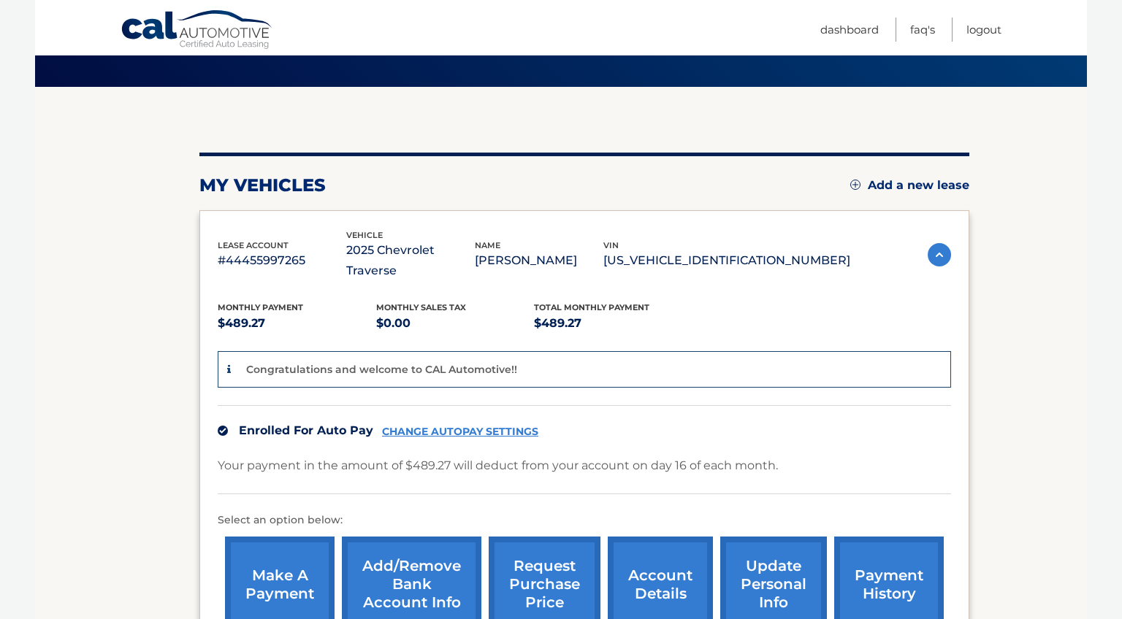
click at [936, 250] on img at bounding box center [939, 254] width 23 height 23
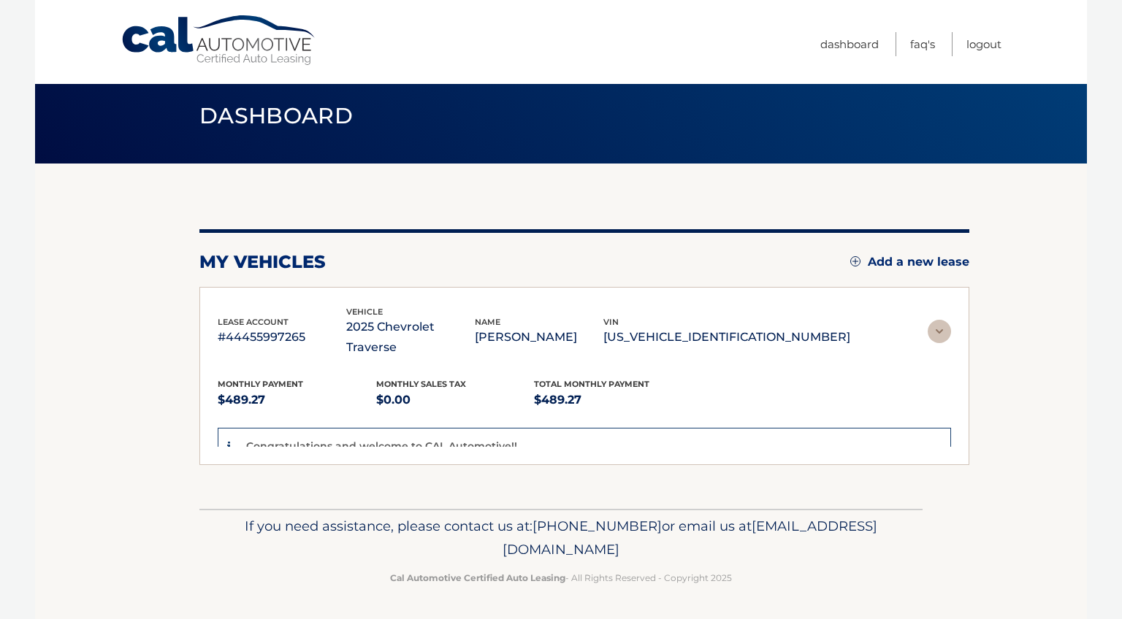
scroll to position [0, 0]
